Goal: Navigation & Orientation: Find specific page/section

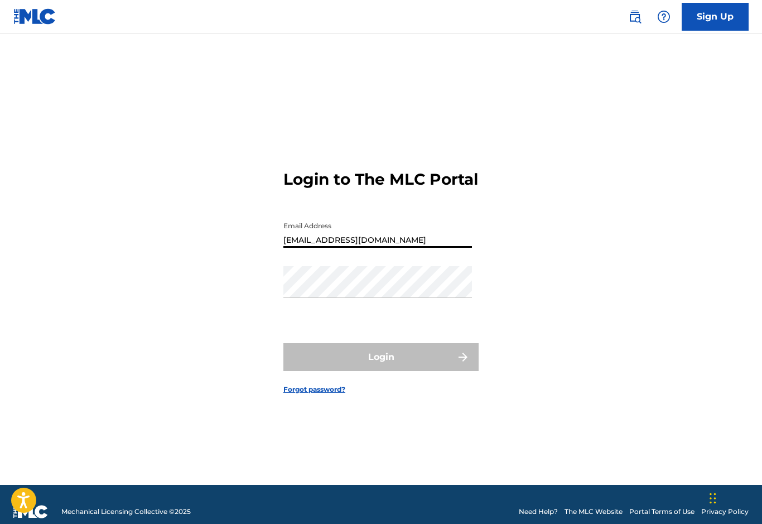
type input "[EMAIL_ADDRESS][DOMAIN_NAME]"
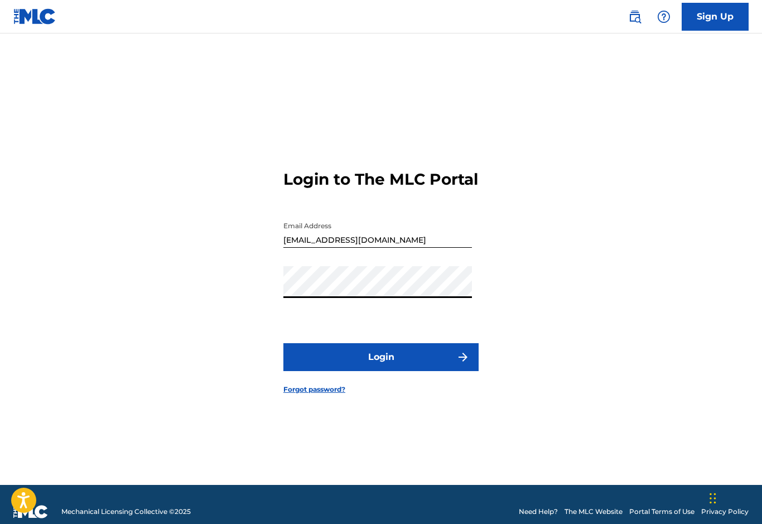
click at [381, 371] on button "Login" at bounding box center [380, 357] width 195 height 28
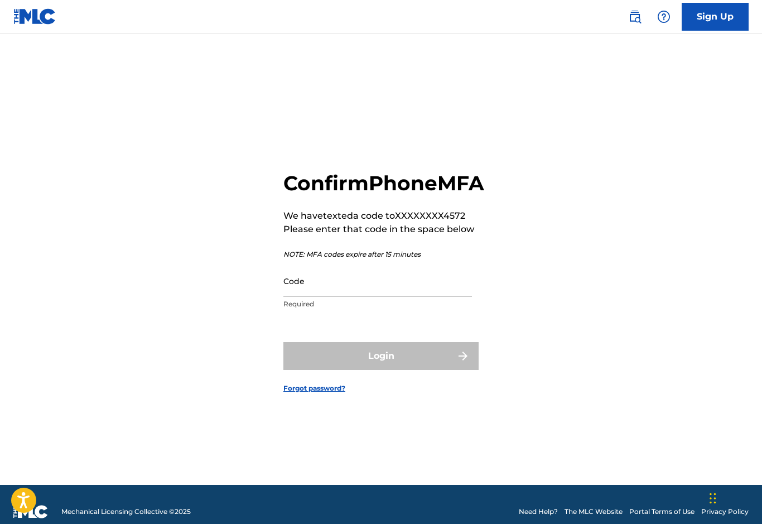
click at [299, 297] on input "Code" at bounding box center [377, 281] width 189 height 32
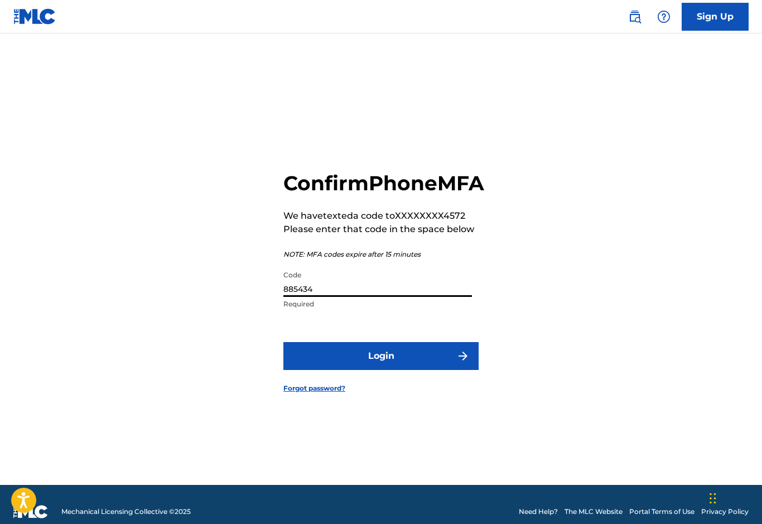
type input "885434"
click at [314, 370] on button "Login" at bounding box center [380, 356] width 195 height 28
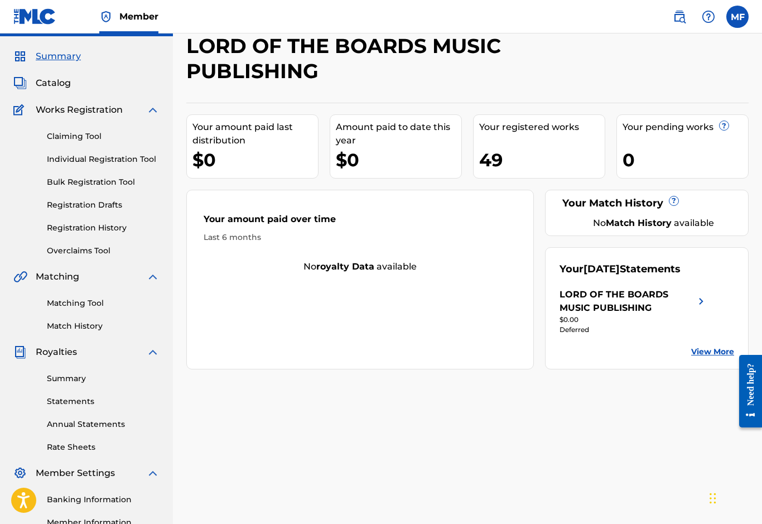
scroll to position [27, 0]
click at [713, 353] on link "View More" at bounding box center [712, 353] width 43 height 12
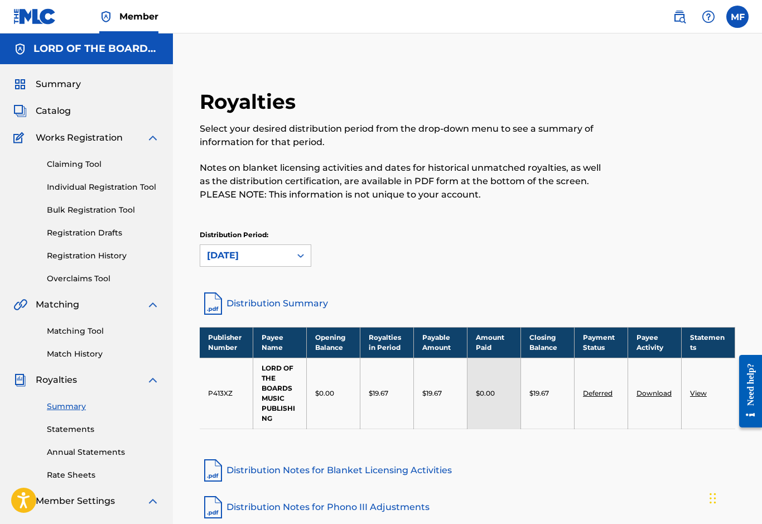
click at [688, 483] on link "Distribution Notes for Blanket Licensing Activities" at bounding box center [468, 470] width 536 height 27
click at [42, 114] on span "Catalog" at bounding box center [53, 110] width 35 height 13
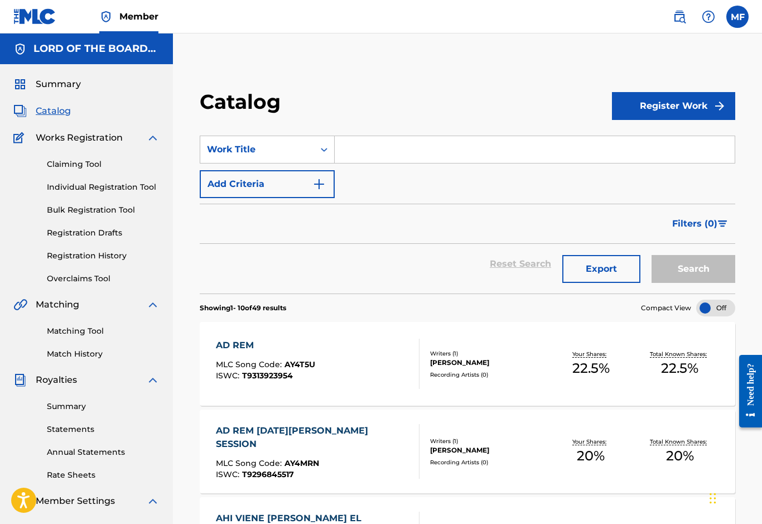
click at [372, 144] on input "Search Form" at bounding box center [535, 149] width 400 height 27
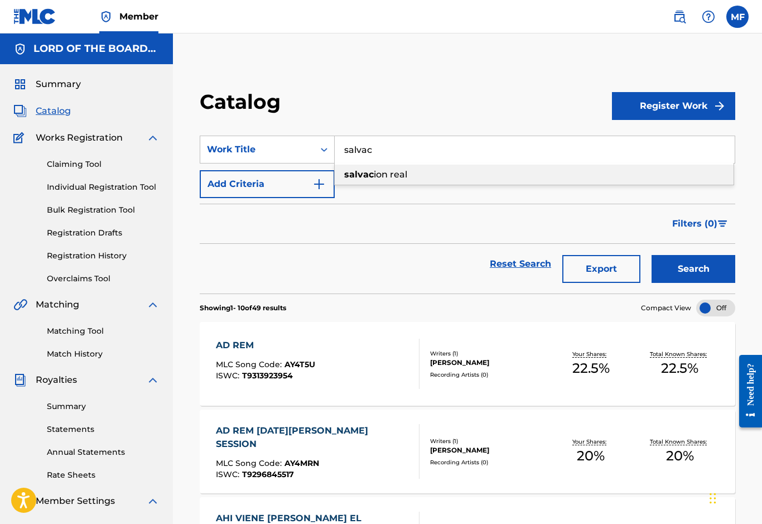
click at [454, 177] on div "salvac ion real" at bounding box center [534, 175] width 399 height 20
type input "salvacion real"
click at [711, 268] on button "Search" at bounding box center [694, 269] width 84 height 28
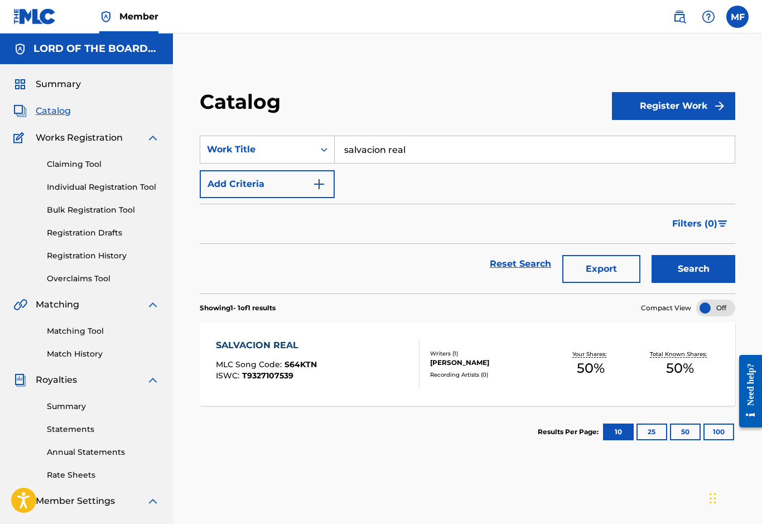
click at [242, 343] on div "SALVACION REAL" at bounding box center [266, 345] width 101 height 13
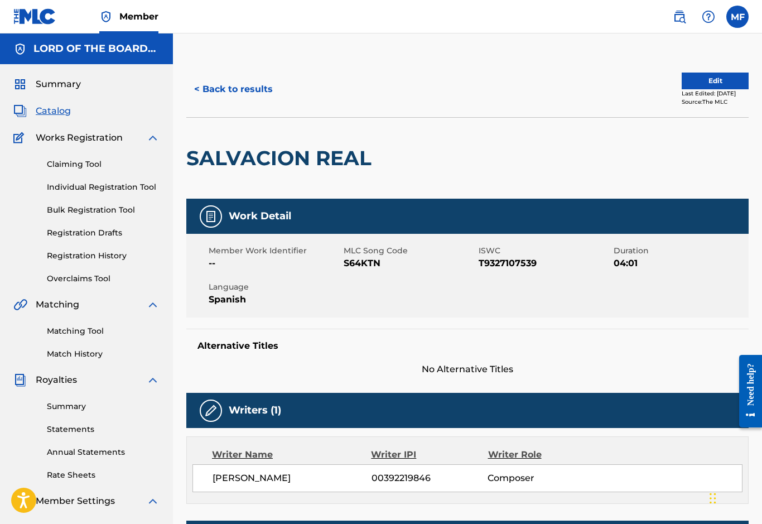
click at [41, 102] on div "Summary Catalog Works Registration Claiming Tool Individual Registration Tool B…" at bounding box center [86, 351] width 173 height 574
click at [52, 114] on span "Catalog" at bounding box center [53, 110] width 35 height 13
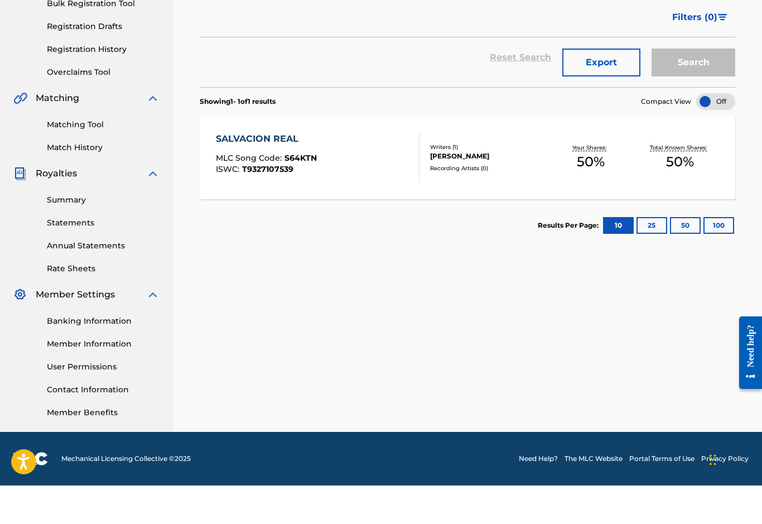
scroll to position [168, 0]
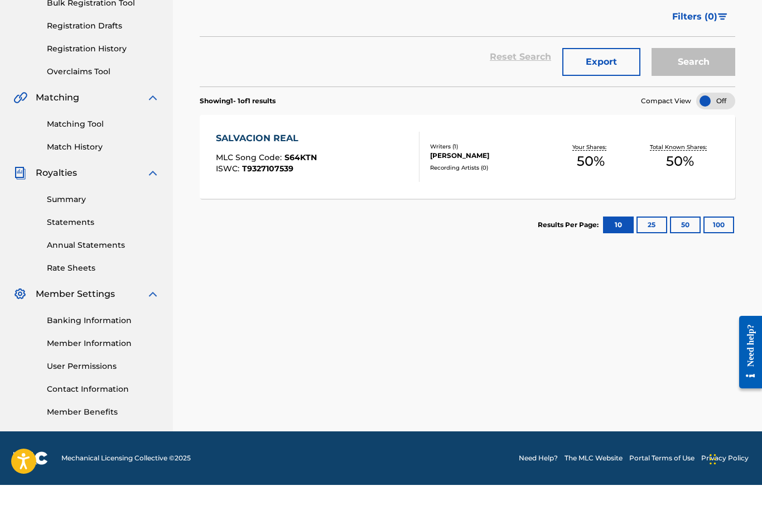
click at [234, 171] on div "SALVACION REAL" at bounding box center [266, 177] width 101 height 13
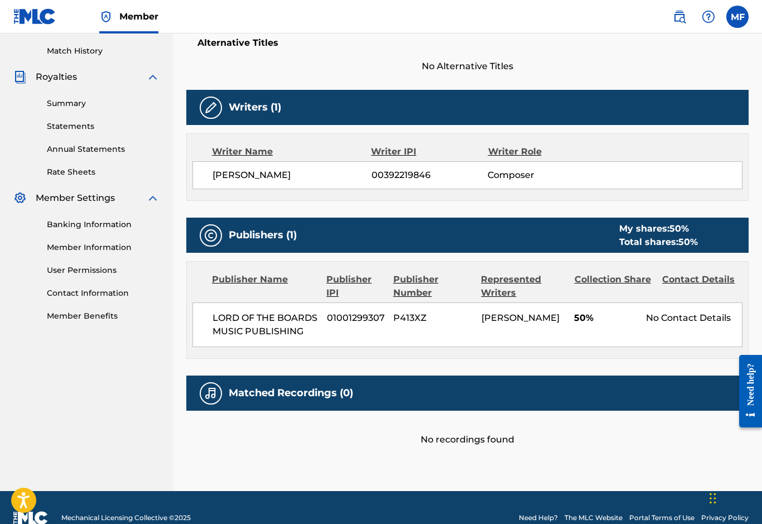
scroll to position [323, 0]
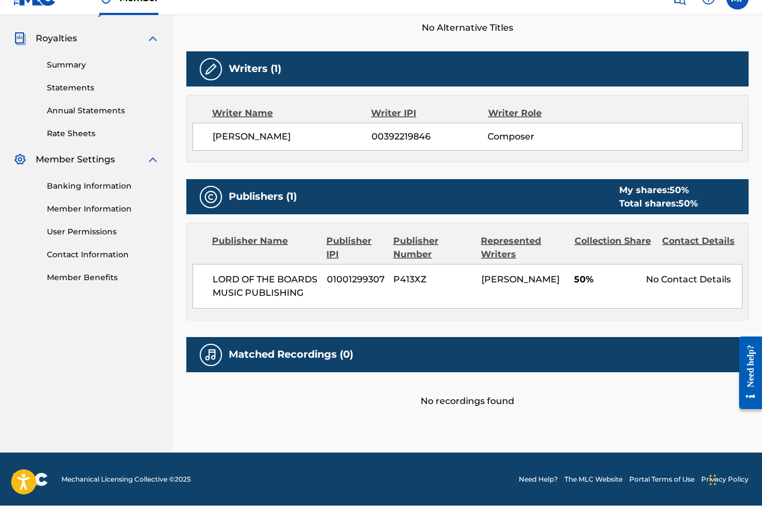
click at [737, 418] on div at bounding box center [746, 372] width 31 height 92
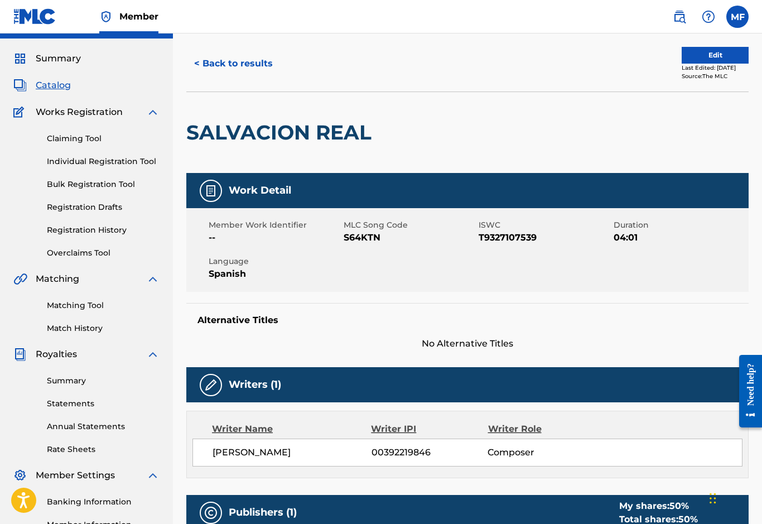
scroll to position [0, 0]
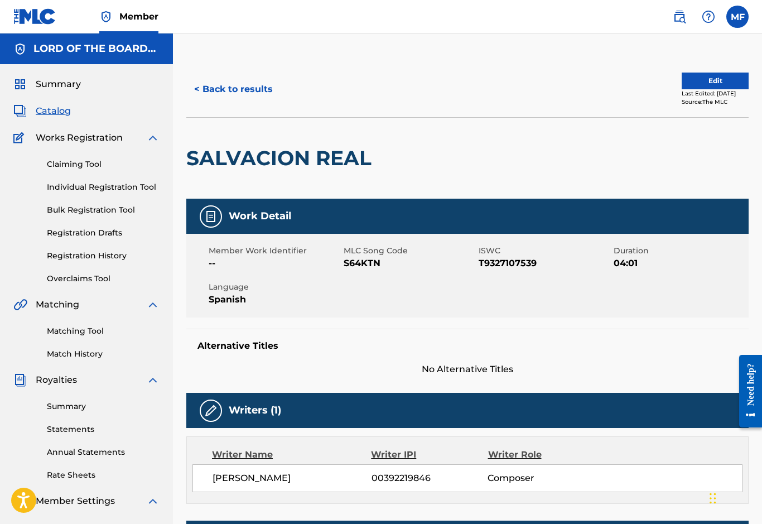
click at [54, 166] on link "Claiming Tool" at bounding box center [103, 164] width 113 height 12
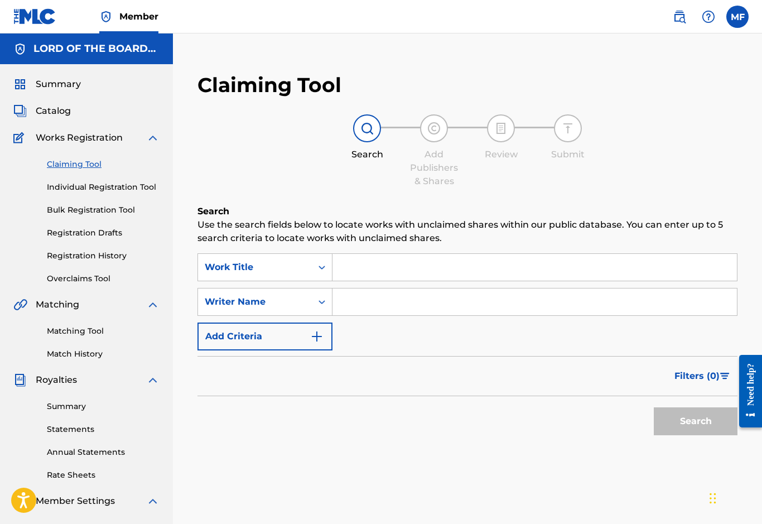
click at [46, 110] on span "Catalog" at bounding box center [53, 110] width 35 height 13
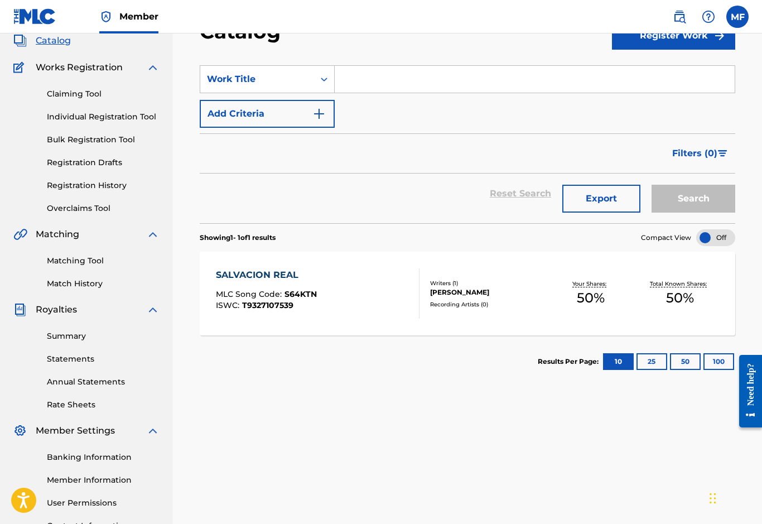
scroll to position [148, 0]
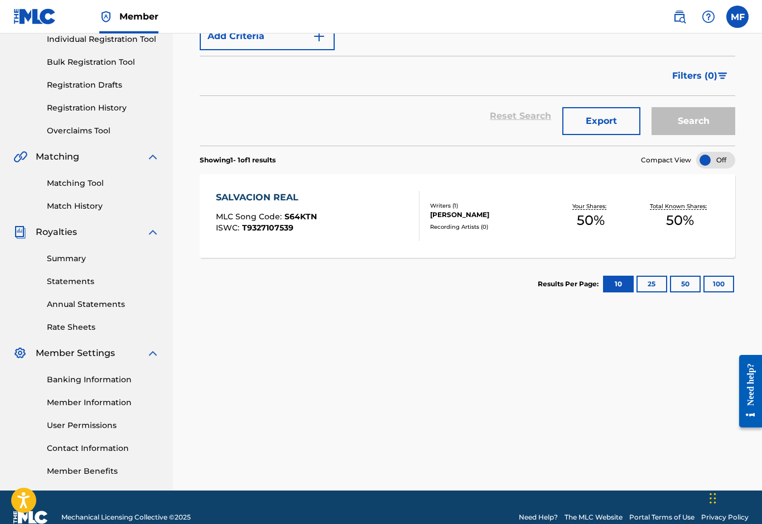
click at [64, 384] on link "Banking Information" at bounding box center [103, 380] width 113 height 12
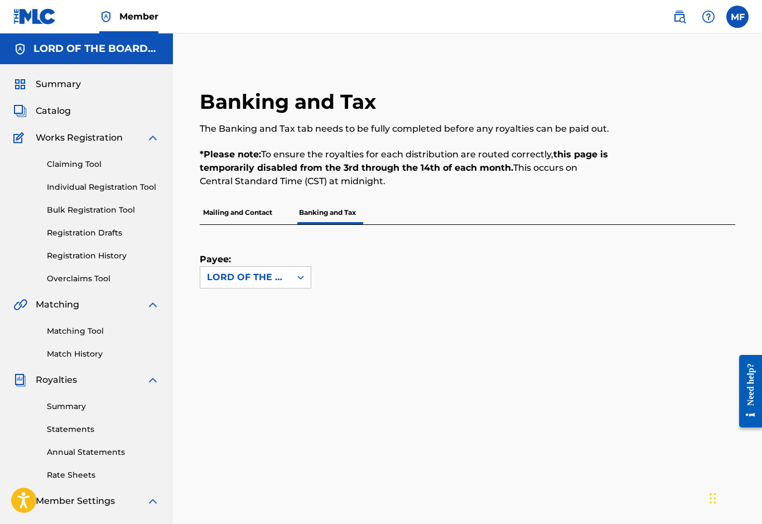
click at [230, 218] on p "Mailing and Contact" at bounding box center [238, 212] width 76 height 23
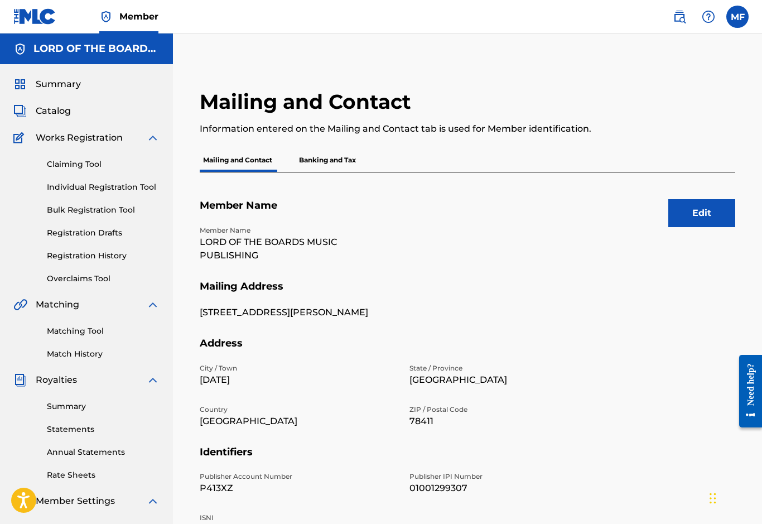
click at [315, 162] on p "Banking and Tax" at bounding box center [328, 159] width 64 height 23
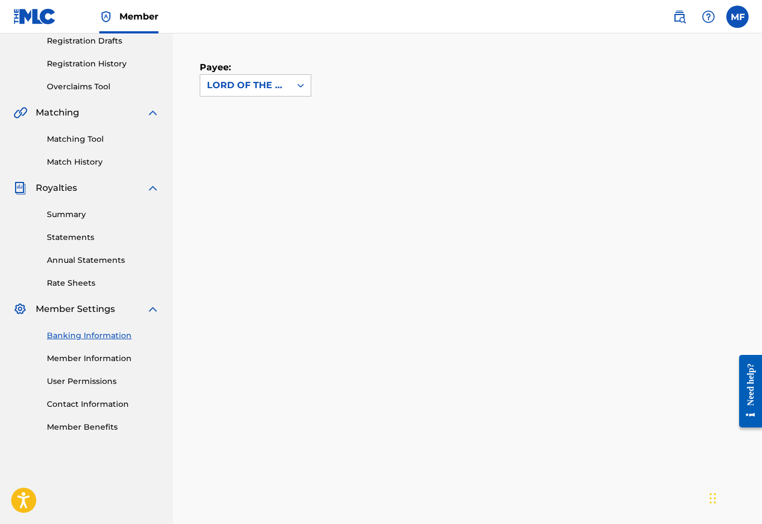
scroll to position [191, 0]
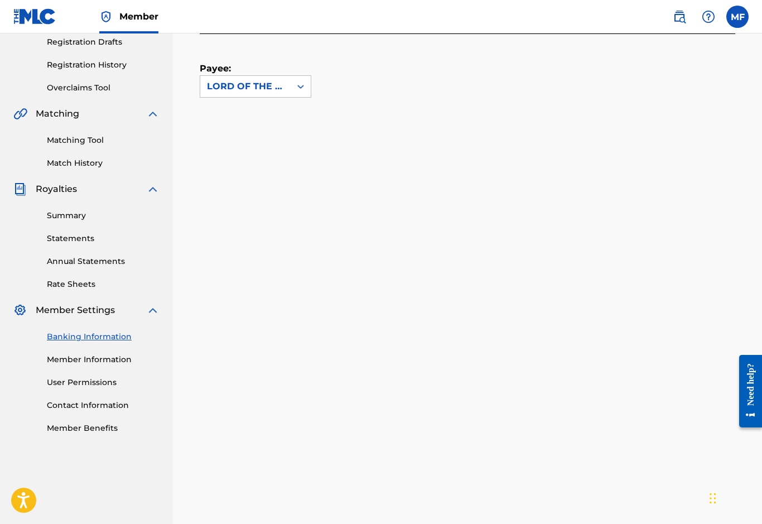
click at [59, 217] on link "Summary" at bounding box center [103, 216] width 113 height 12
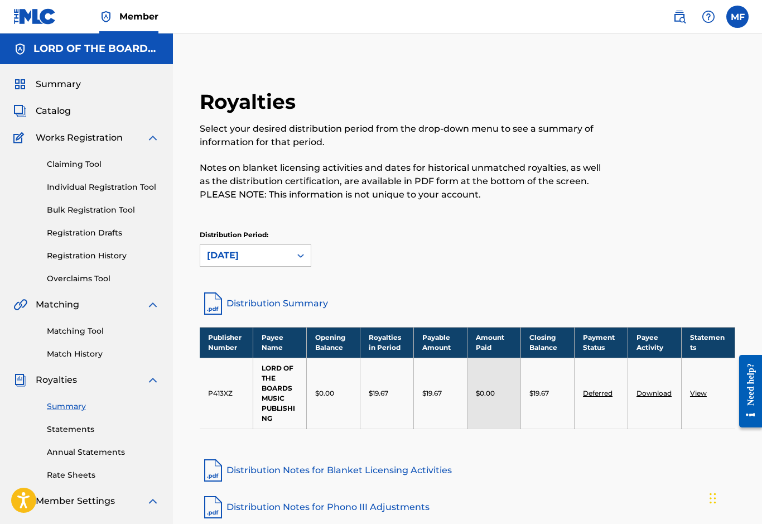
click at [738, 14] on label at bounding box center [738, 17] width 22 height 22
click at [738, 17] on input "MF [PERSON_NAME] [EMAIL_ADDRESS][DOMAIN_NAME] Notification Preferences Profile …" at bounding box center [738, 17] width 0 height 0
click at [639, 160] on p "Log out" at bounding box center [630, 158] width 26 height 10
click at [738, 17] on input "MF [PERSON_NAME] [EMAIL_ADDRESS][DOMAIN_NAME] Notification Preferences Profile …" at bounding box center [738, 17] width 0 height 0
